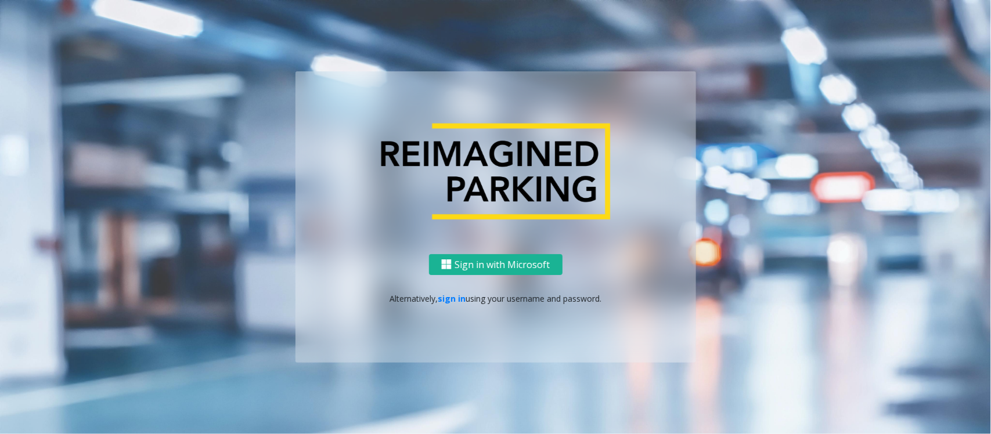
click at [451, 308] on div "Sign in with Microsoft Alternatively, sign in using your username and password." at bounding box center [496, 308] width 401 height 109
click at [453, 304] on p "Alternatively, sign in using your username and password." at bounding box center [495, 299] width 377 height 12
click at [458, 299] on link "sign in" at bounding box center [452, 298] width 28 height 11
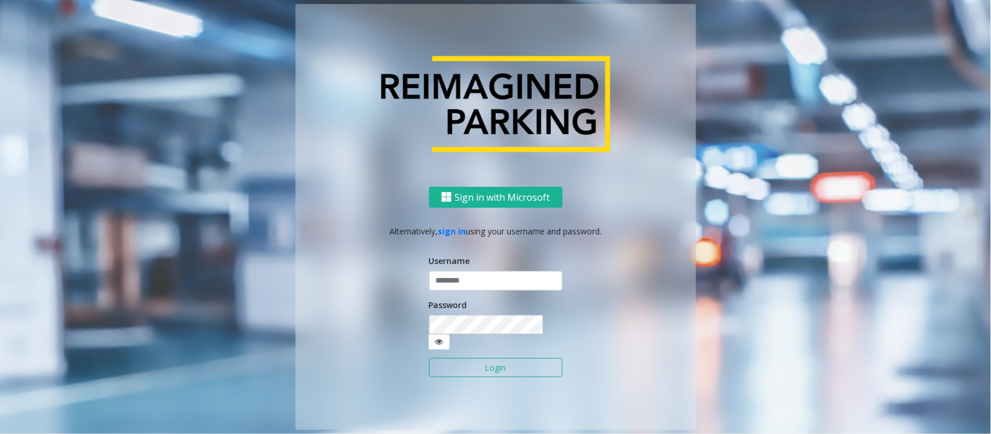
click at [463, 299] on form "Username Password Login" at bounding box center [496, 322] width 134 height 135
click at [474, 291] on input "text" at bounding box center [496, 281] width 134 height 20
paste input "**********"
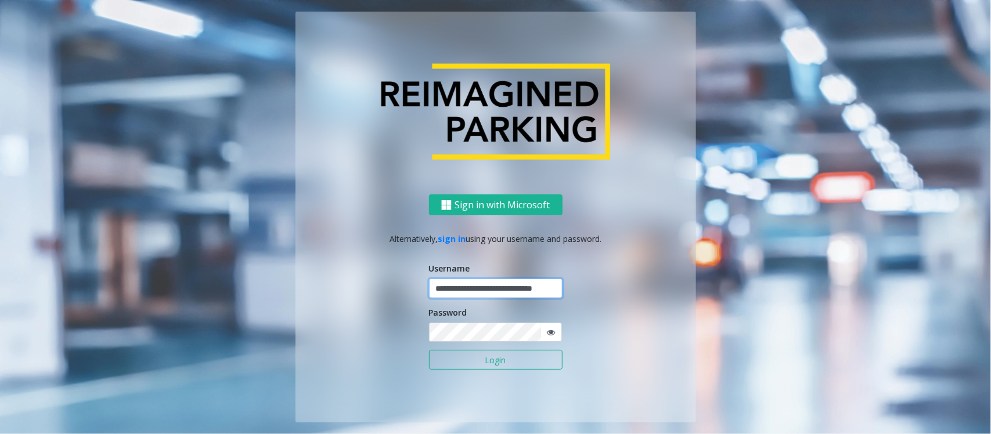
type input "**********"
click at [429, 350] on button "Login" at bounding box center [496, 360] width 134 height 20
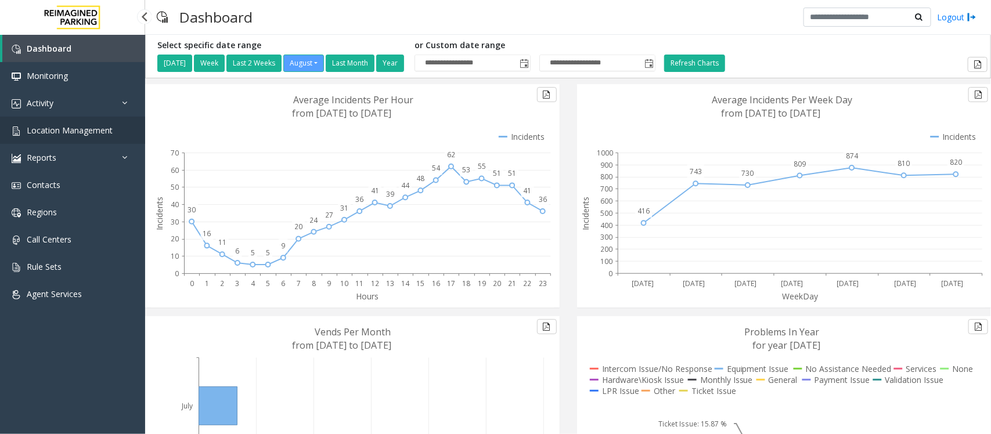
click at [73, 131] on span "Location Management" at bounding box center [70, 130] width 86 height 11
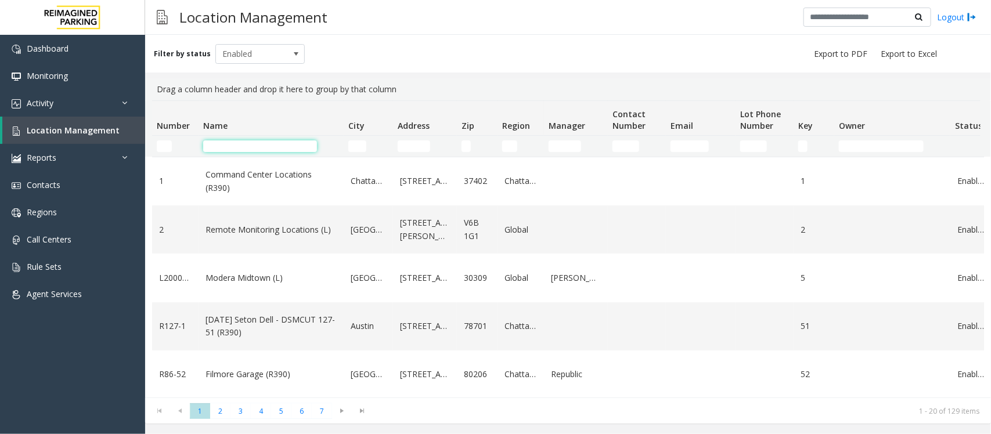
click at [235, 142] on input "Name Filter" at bounding box center [260, 147] width 114 height 12
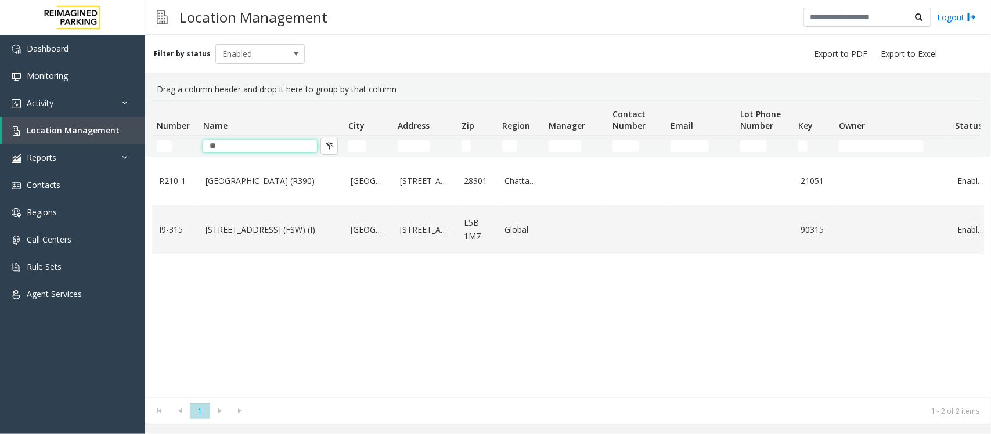
type input "*"
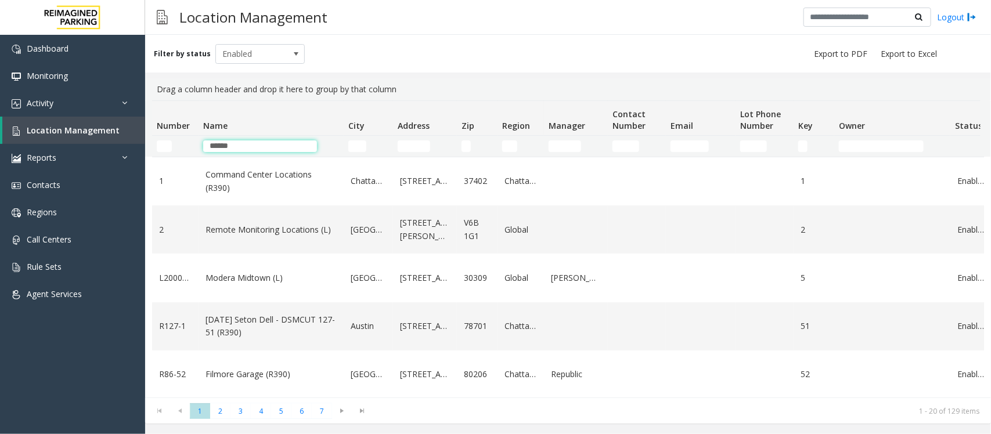
type input "*******"
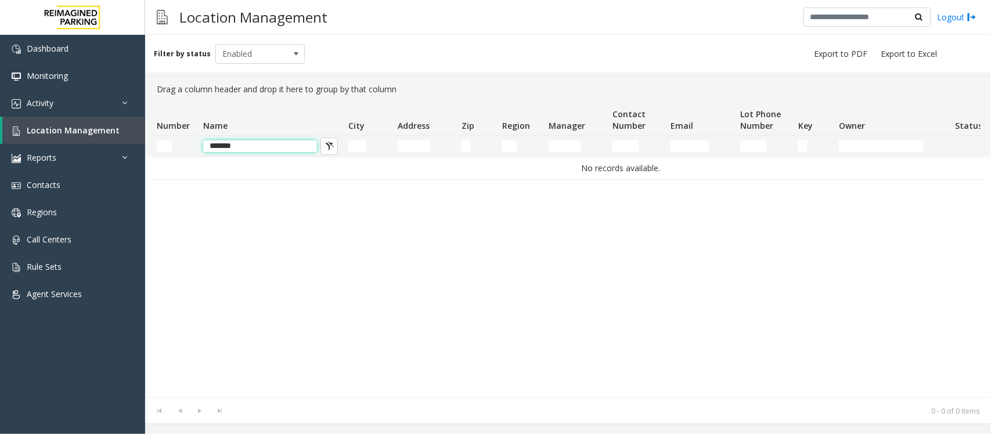
click at [250, 146] on input "*******" at bounding box center [260, 147] width 114 height 12
type input "*"
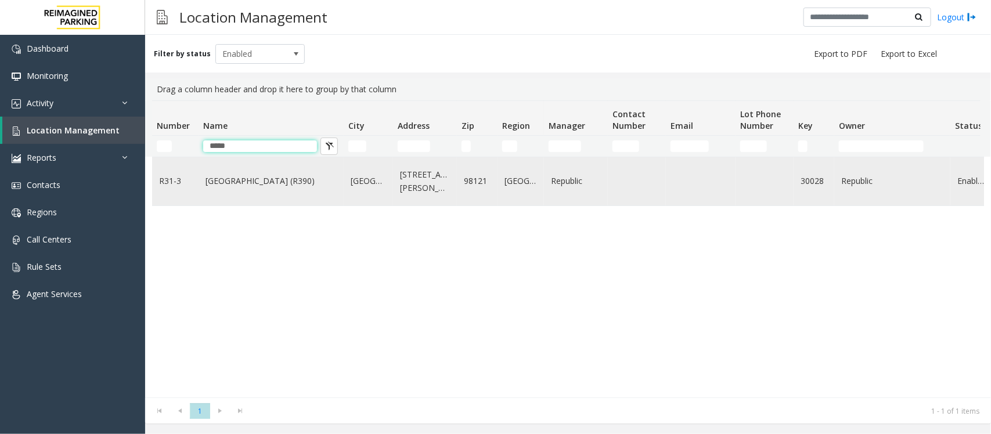
type input "****"
click at [199, 181] on td "Bell Street Garage (R390)" at bounding box center [271, 181] width 145 height 48
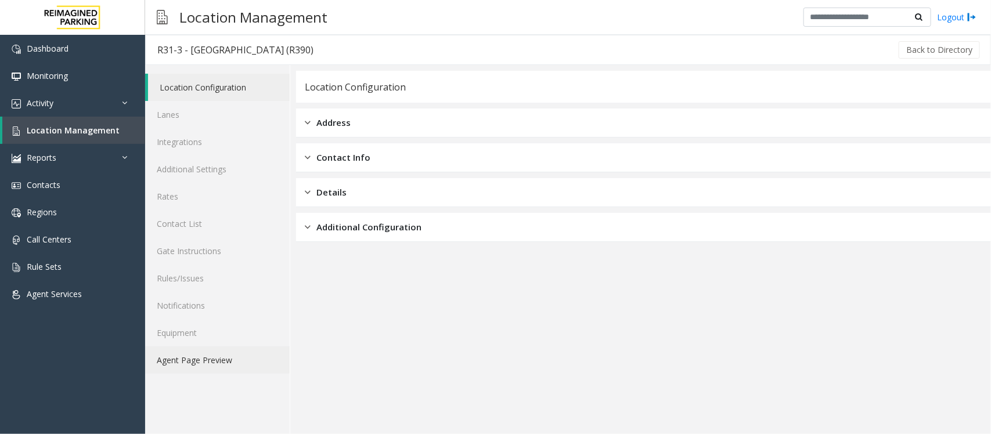
click at [195, 358] on link "Agent Page Preview" at bounding box center [217, 360] width 145 height 27
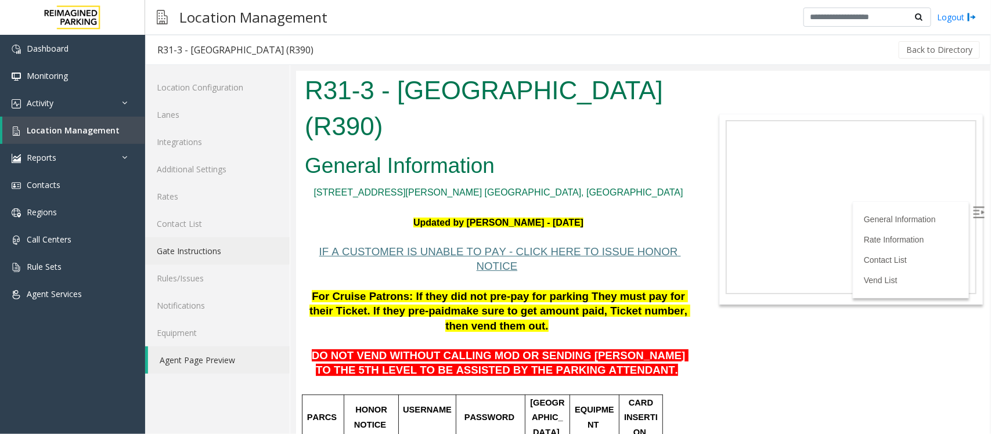
scroll to position [73, 0]
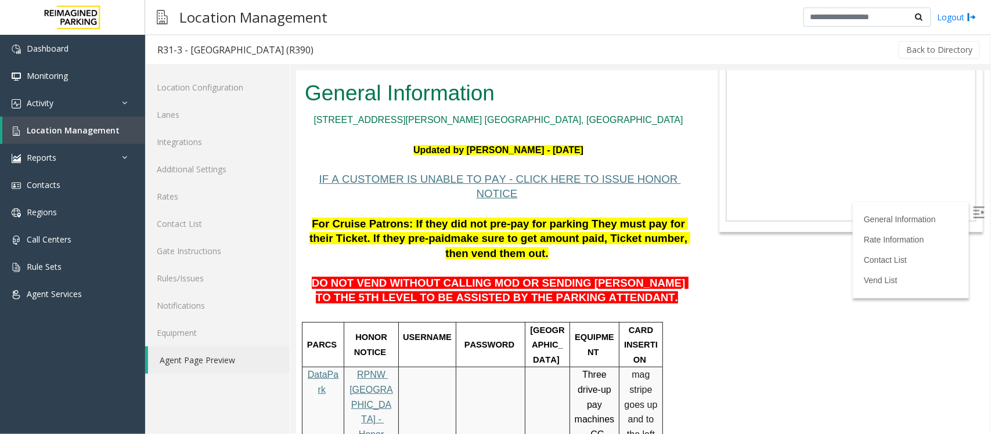
click at [973, 208] on img at bounding box center [979, 212] width 12 height 12
click at [596, 271] on p "DO NOT VEND WITHOUT CALLING MOD OR SENDING [PERSON_NAME] TO THE 5TH LEVEL TO BE…" at bounding box center [497, 283] width 387 height 45
click at [596, 271] on p "DO NOT VEND WITHOUT CALLING MOD OR SENDING PARKER TO THE 5TH LEVEL TO BE ASSIST…" at bounding box center [497, 283] width 387 height 45
drag, startPoint x: 360, startPoint y: 260, endPoint x: 441, endPoint y: 261, distance: 81.3
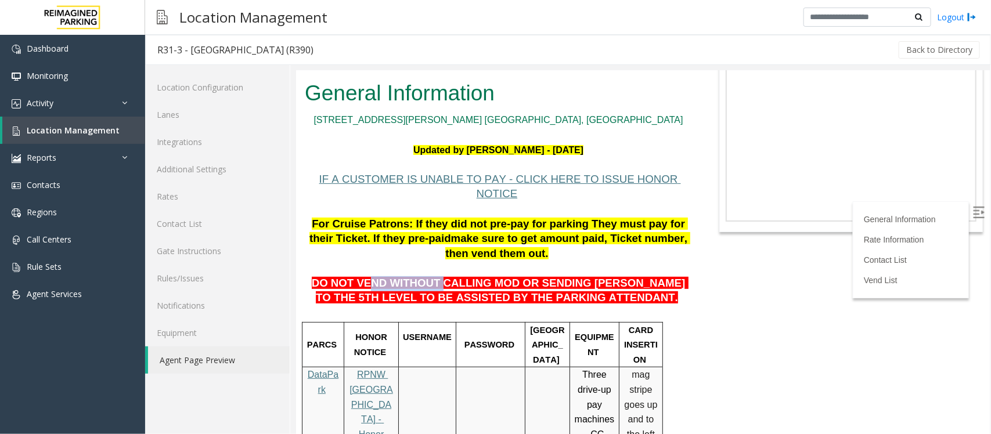
click at [436, 276] on span "DO NOT VEND WITHOUT CALLING MOD OR SENDING PARKER TO THE 5TH LEVEL TO BE ASSIST…" at bounding box center [499, 289] width 377 height 27
drag, startPoint x: 459, startPoint y: 266, endPoint x: 468, endPoint y: 268, distance: 8.9
click at [468, 276] on span "DO NOT VEND WITHOUT CALLING MOD OR SENDING PARKER TO THE 5TH LEVEL TO BE ASSIST…" at bounding box center [499, 289] width 377 height 27
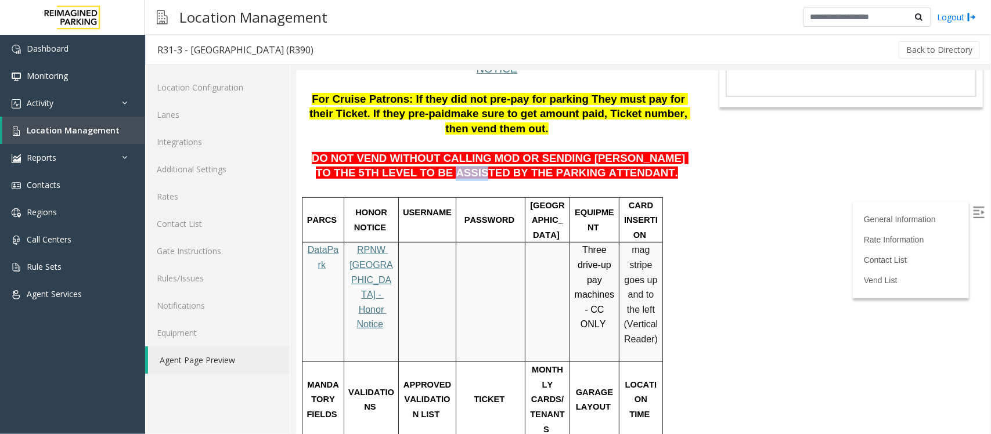
scroll to position [218, 0]
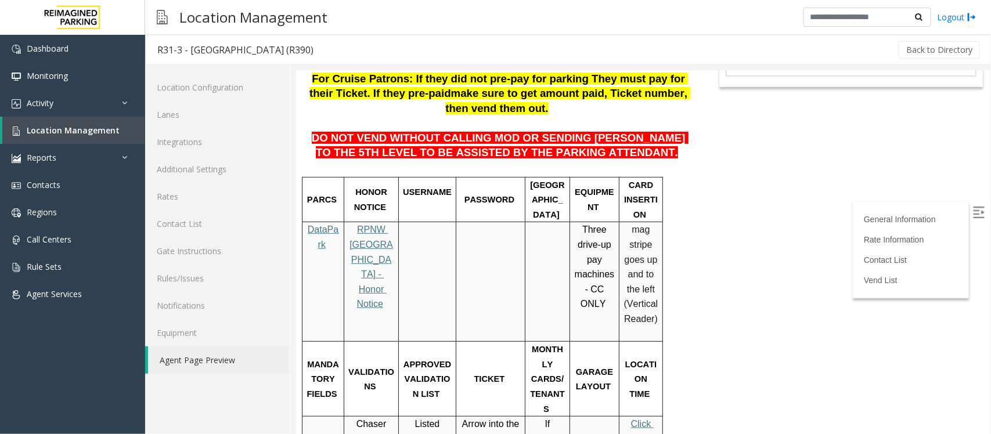
click at [736, 216] on html "R31-3 - Bell Street Garage (R390) General Information 2323 Elliott Ave. Seattle…" at bounding box center [643, 34] width 694 height 363
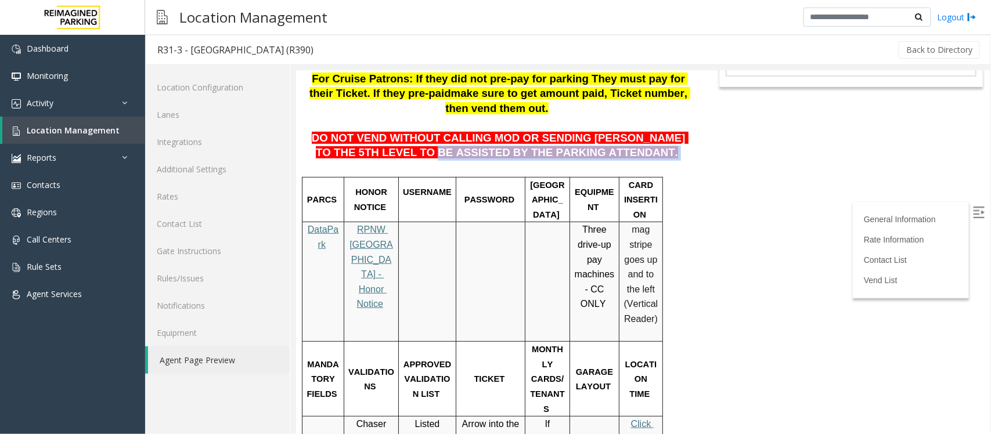
drag, startPoint x: 432, startPoint y: 120, endPoint x: 610, endPoint y: 130, distance: 177.9
click at [610, 130] on p "DO NOT VEND WITHOUT CALLING MOD OR SENDING PARKER TO THE 5TH LEVEL TO BE ASSIST…" at bounding box center [497, 138] width 387 height 45
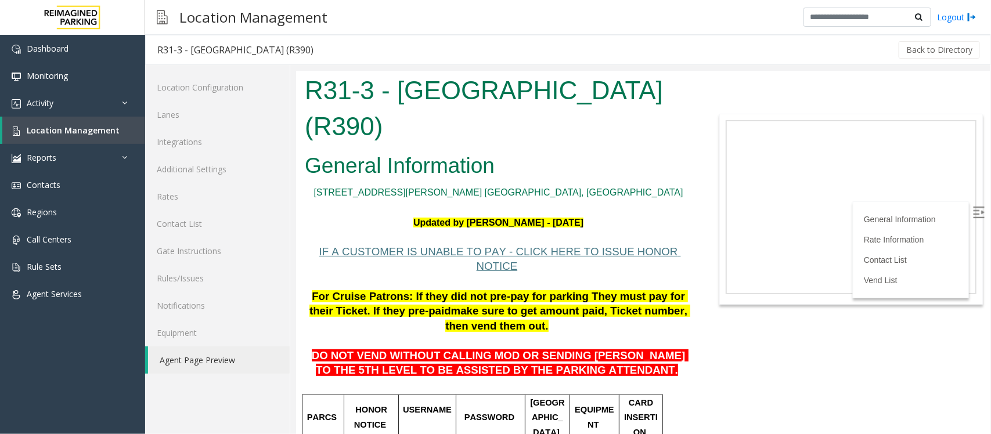
scroll to position [218, 0]
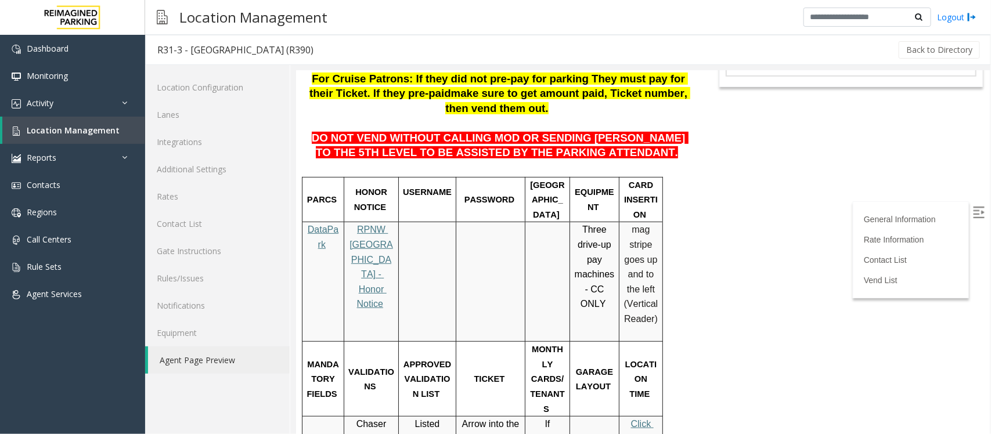
click at [423, 131] on span "DO NOT VEND WITHOUT CALLING MOD OR SENDING [PERSON_NAME] TO THE 5TH LEVEL TO BE…" at bounding box center [499, 144] width 377 height 27
click at [470, 117] on p "DO NOT VEND WITHOUT CALLING MOD OR SENDING [PERSON_NAME] TO THE 5TH LEVEL TO BE…" at bounding box center [497, 138] width 387 height 45
click at [493, 131] on span "DO NOT VEND WITHOUT CALLING MOD OR SENDING [PERSON_NAME] TO THE 5TH LEVEL TO BE…" at bounding box center [499, 144] width 377 height 27
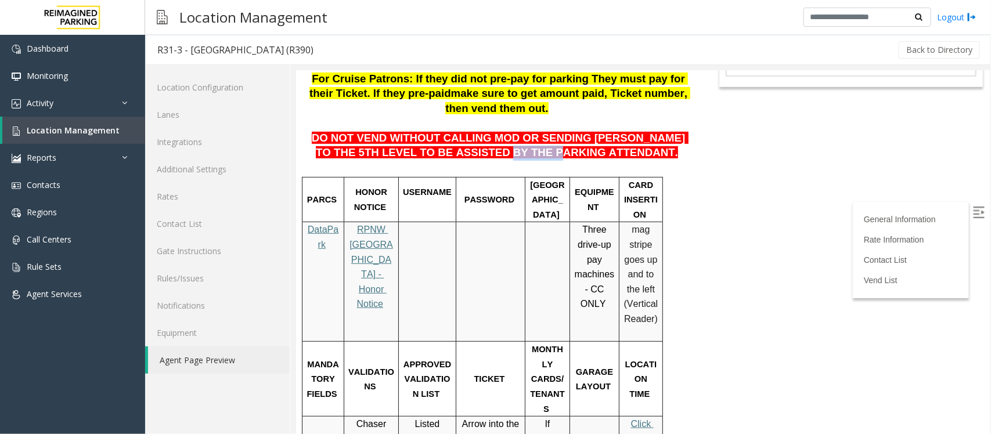
click at [493, 131] on span "DO NOT VEND WITHOUT CALLING MOD OR SENDING [PERSON_NAME] TO THE 5TH LEVEL TO BE…" at bounding box center [499, 144] width 377 height 27
click at [505, 131] on span "DO NOT VEND WITHOUT CALLING MOD OR SENDING [PERSON_NAME] TO THE 5TH LEVEL TO BE…" at bounding box center [499, 144] width 377 height 27
click at [556, 131] on span "DO NOT VEND WITHOUT CALLING MOD OR SENDING [PERSON_NAME] TO THE 5TH LEVEL TO BE…" at bounding box center [499, 144] width 377 height 27
click at [556, 131] on span "DO NOT VEND WITHOUT CALLING MOD OR SENDING PARKER TO THE 5TH LEVEL TO BE ASSIST…" at bounding box center [499, 144] width 377 height 27
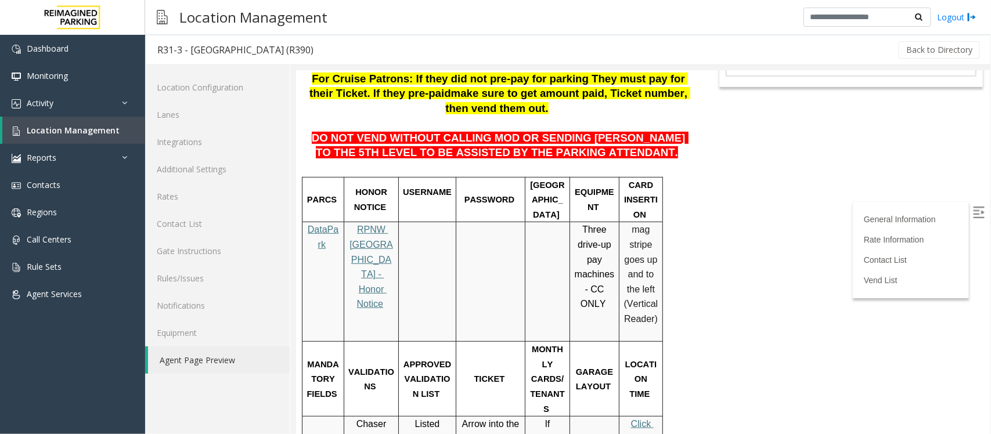
click at [625, 131] on span "DO NOT VEND WITHOUT CALLING MOD OR SENDING PARKER TO THE 5TH LEVEL TO BE ASSIST…" at bounding box center [499, 144] width 377 height 27
click at [657, 131] on span "DO NOT VEND WITHOUT CALLING MOD OR SENDING PARKER TO THE 5TH LEVEL TO BE ASSIST…" at bounding box center [499, 144] width 377 height 27
